Goal: Check status: Check status

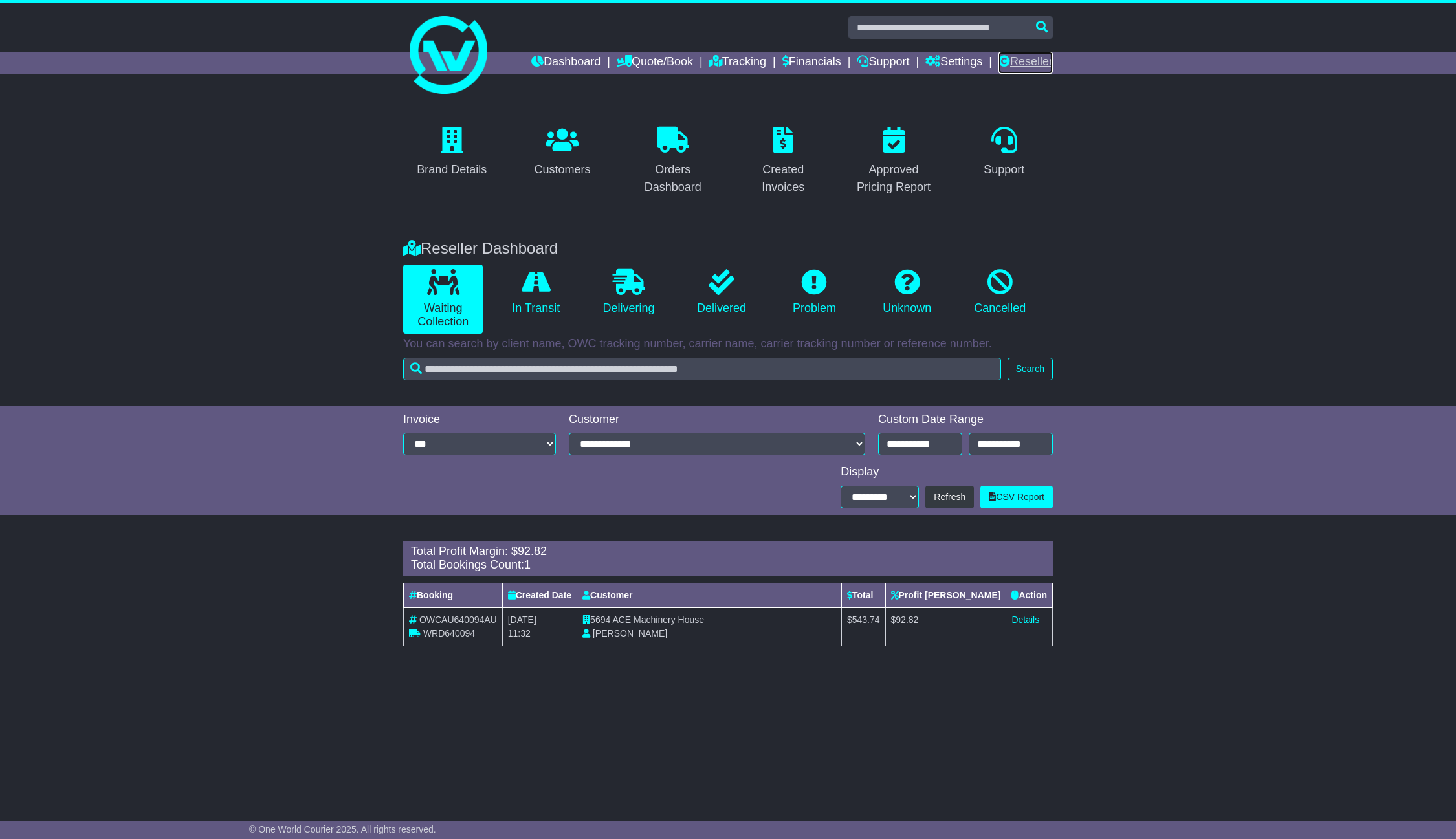
click at [1036, 52] on link "Reseller" at bounding box center [1025, 62] width 54 height 22
click at [1030, 619] on link "Details" at bounding box center [1025, 619] width 27 height 11
click at [283, 205] on div "Brand Details Customers Orders Dashboard Created Invoices Approved Pricing Repo…" at bounding box center [728, 161] width 1456 height 130
click at [276, 147] on div "Brand Details Customers Orders Dashboard Created Invoices Approved Pricing Repo…" at bounding box center [728, 161] width 1456 height 130
